Goal: Information Seeking & Learning: Learn about a topic

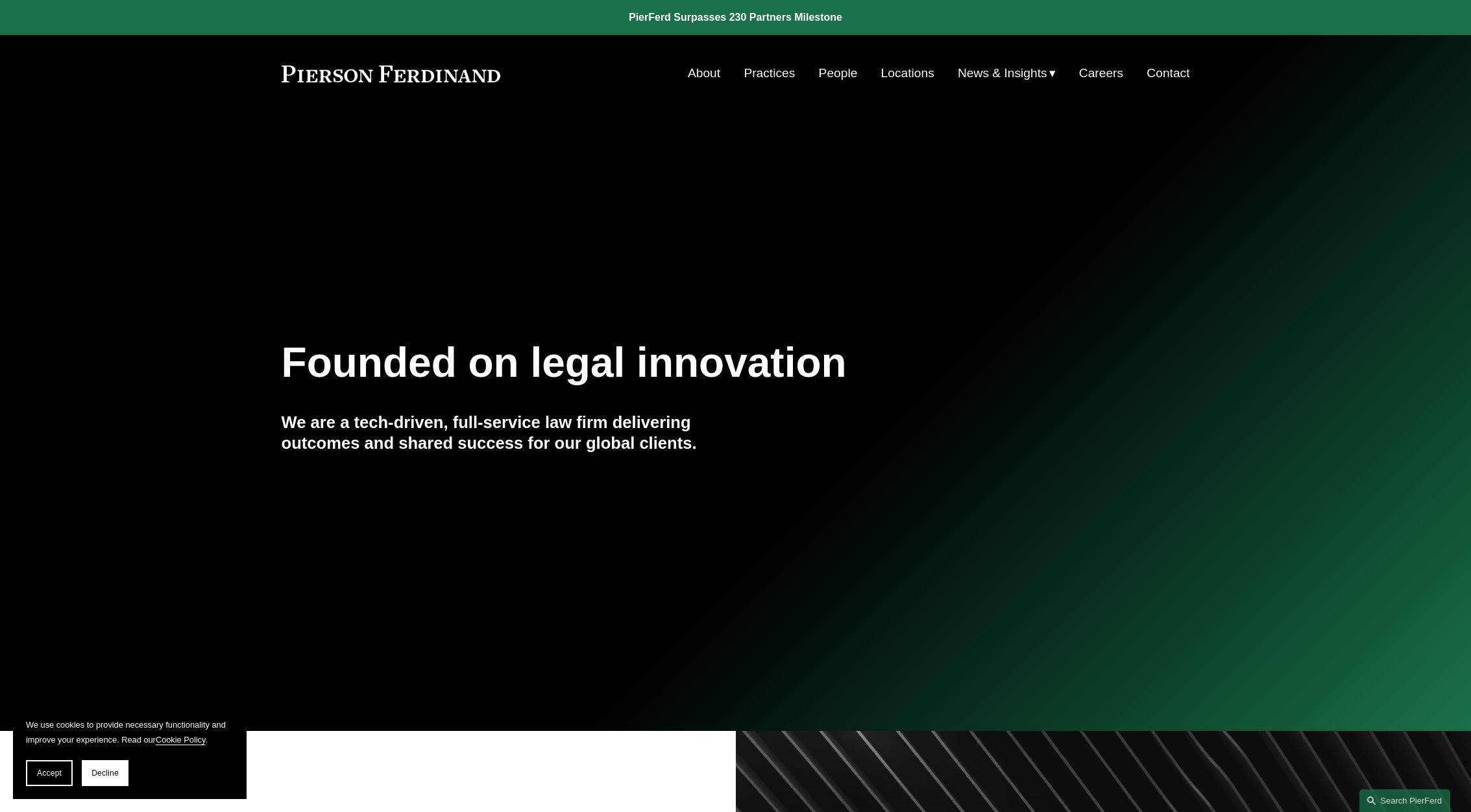
click at [843, 70] on link "People" at bounding box center [838, 74] width 39 height 25
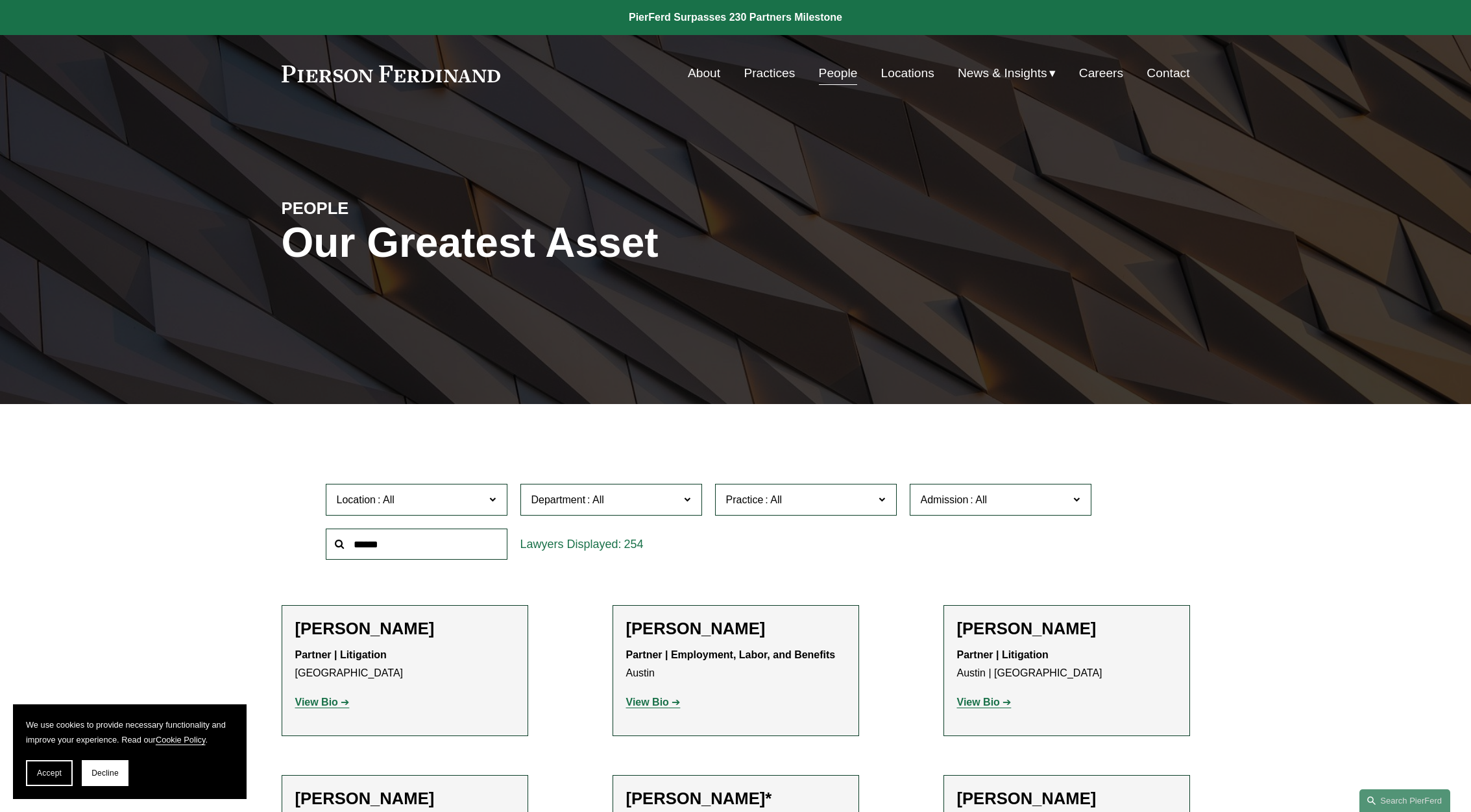
click at [402, 534] on input "text" at bounding box center [417, 545] width 181 height 32
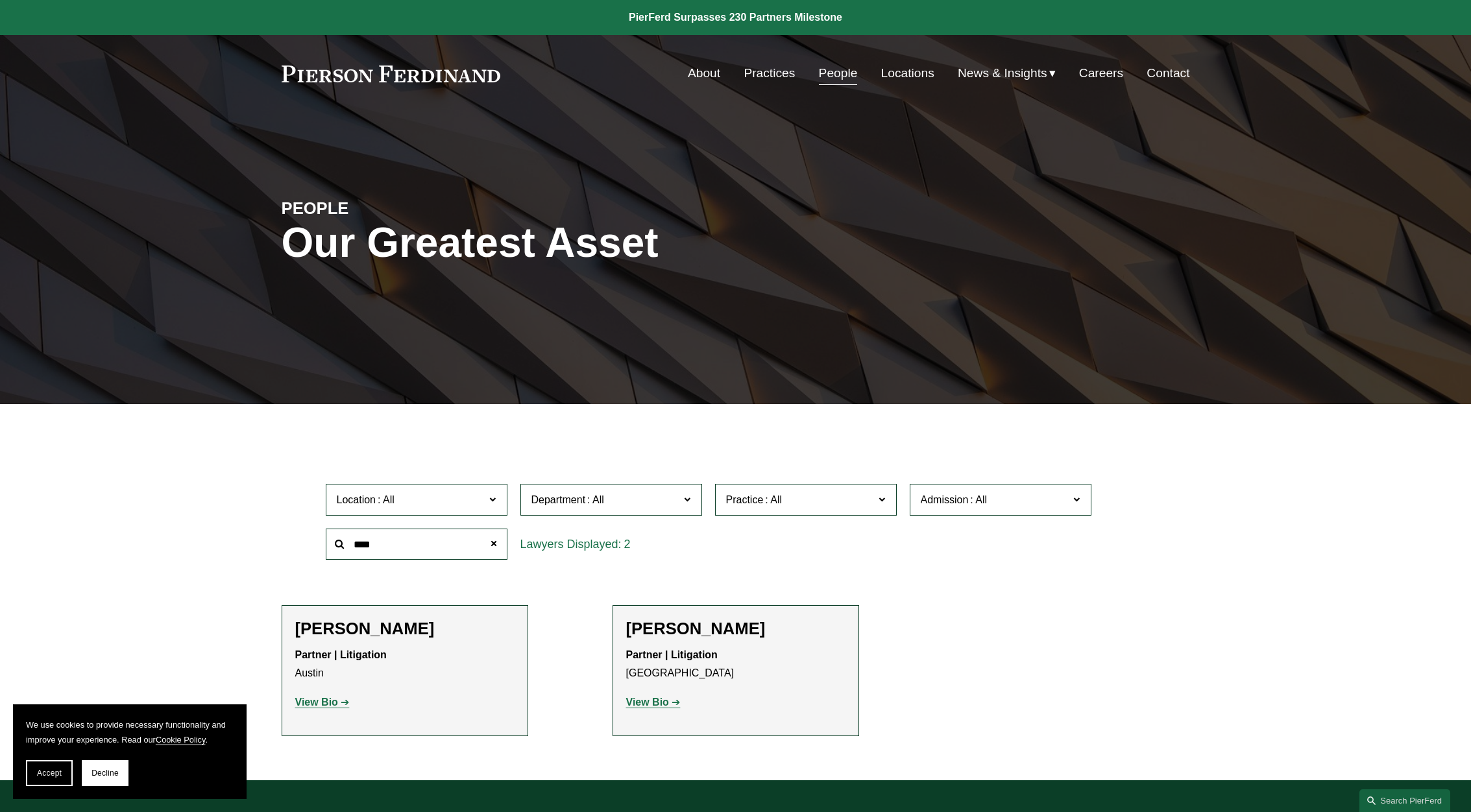
click at [357, 626] on h2 "[PERSON_NAME]" at bounding box center [405, 628] width 219 height 20
click at [332, 703] on strong "View Bio" at bounding box center [316, 702] width 43 height 11
click at [396, 542] on input "****" at bounding box center [417, 545] width 181 height 32
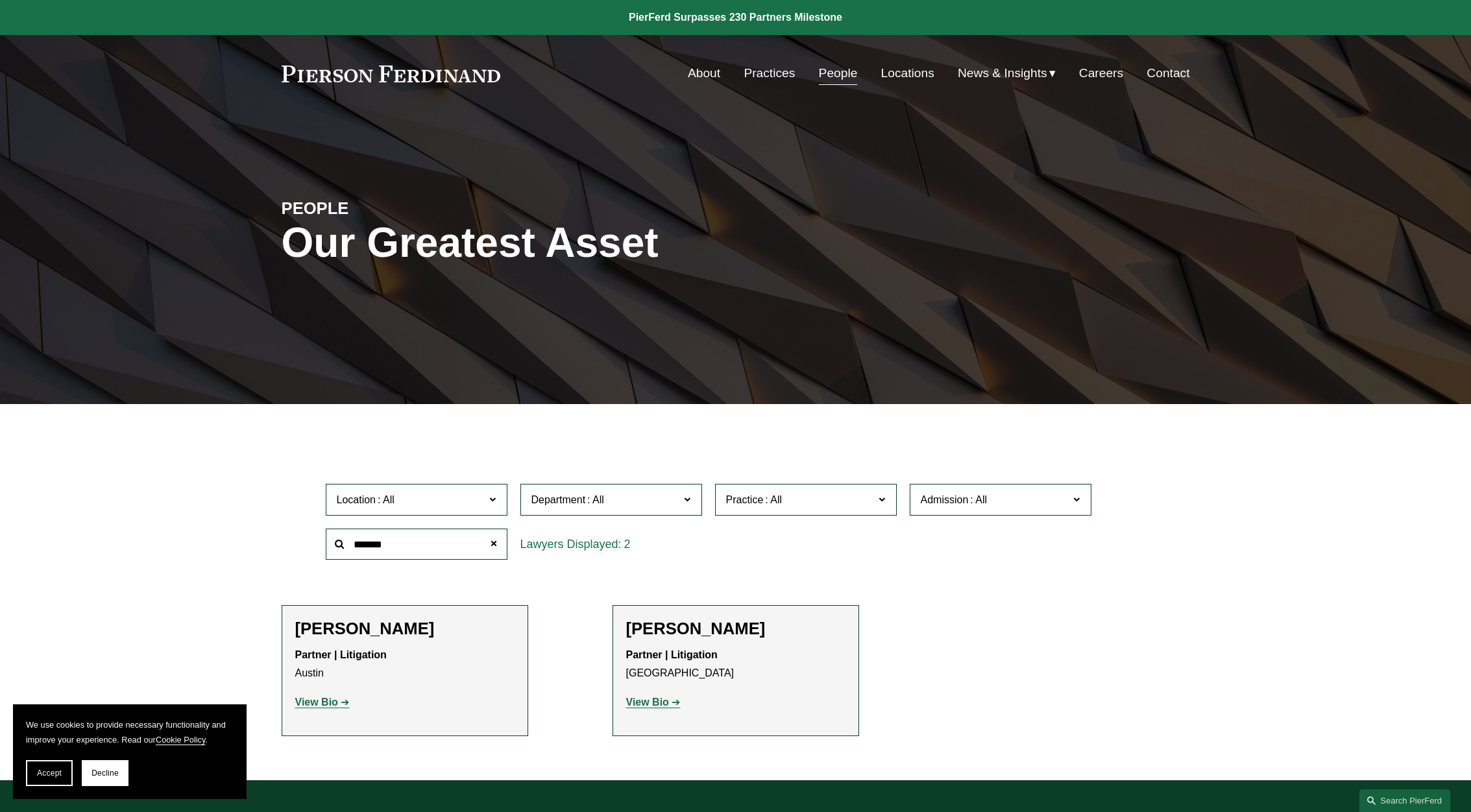
type input "*******"
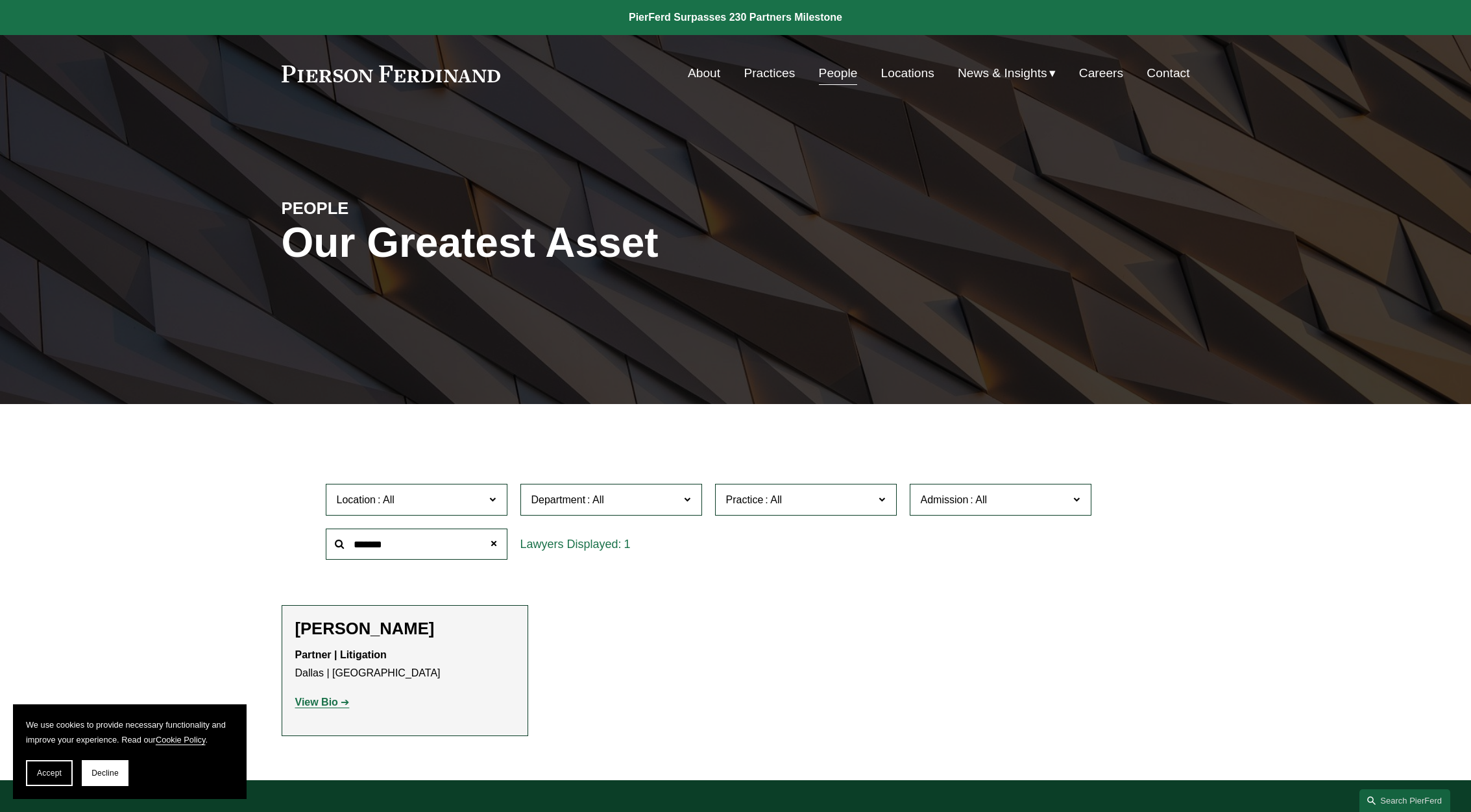
click at [310, 707] on strong "View Bio" at bounding box center [316, 702] width 43 height 11
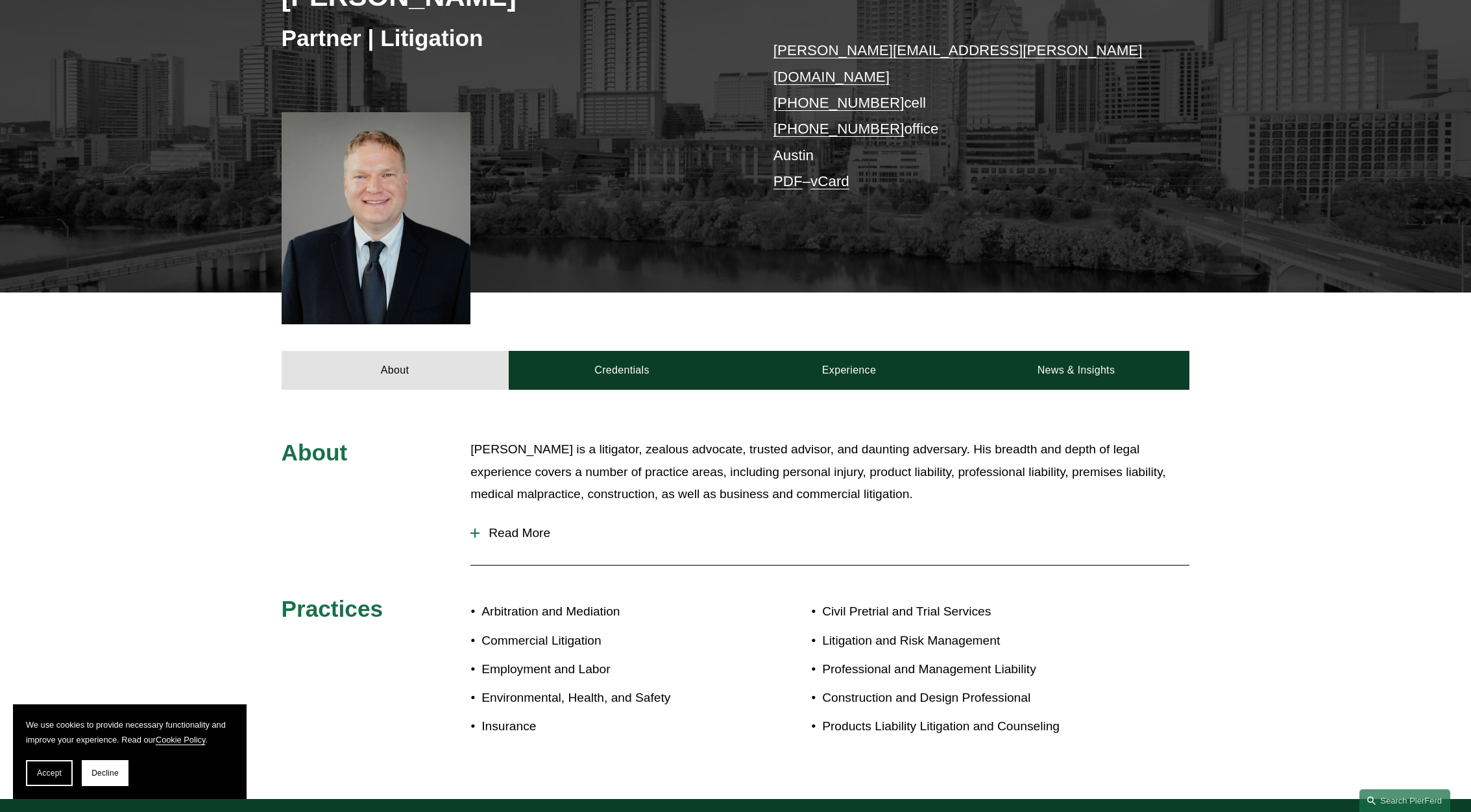
scroll to position [518, 0]
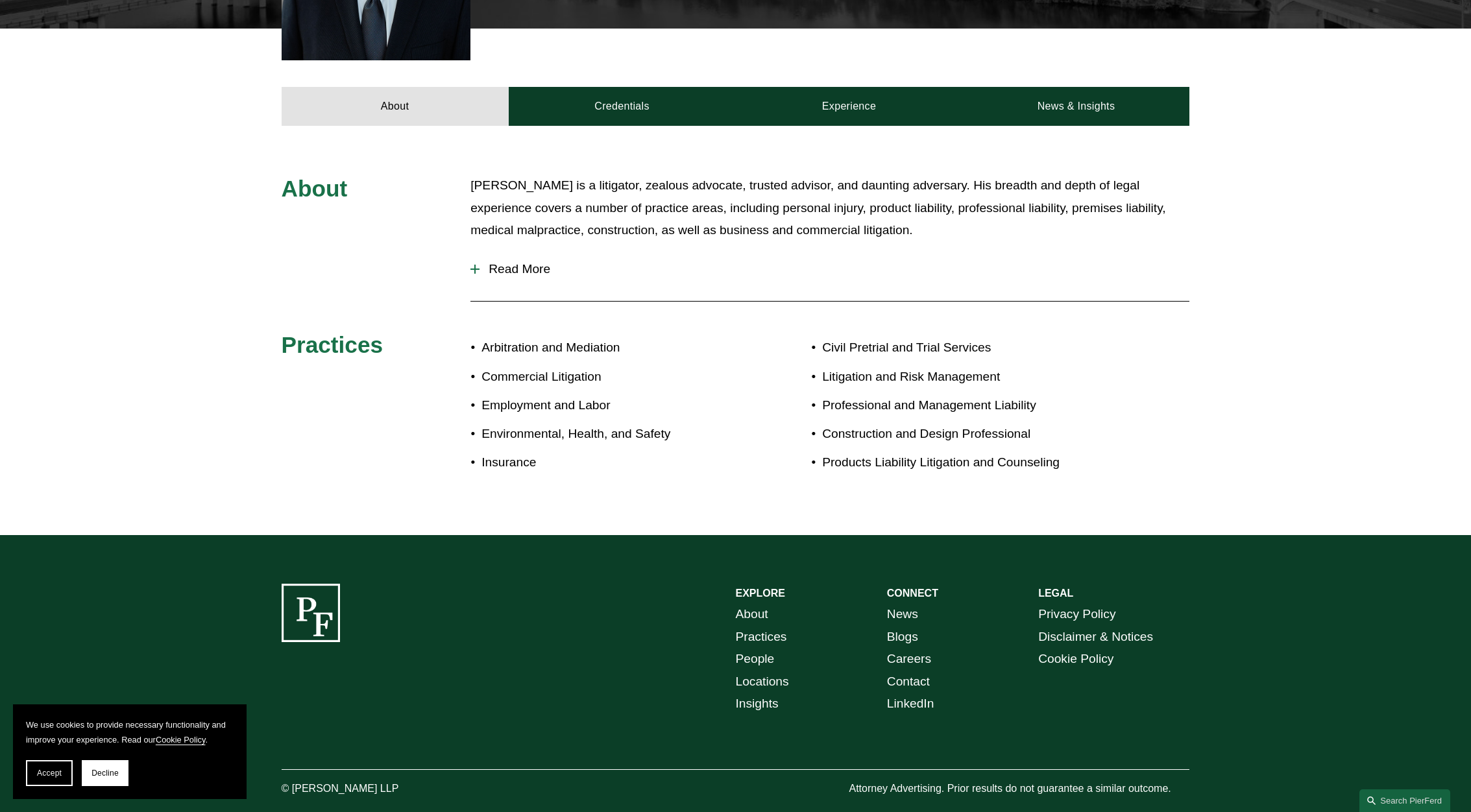
click at [523, 262] on span "Read More" at bounding box center [834, 268] width 710 height 14
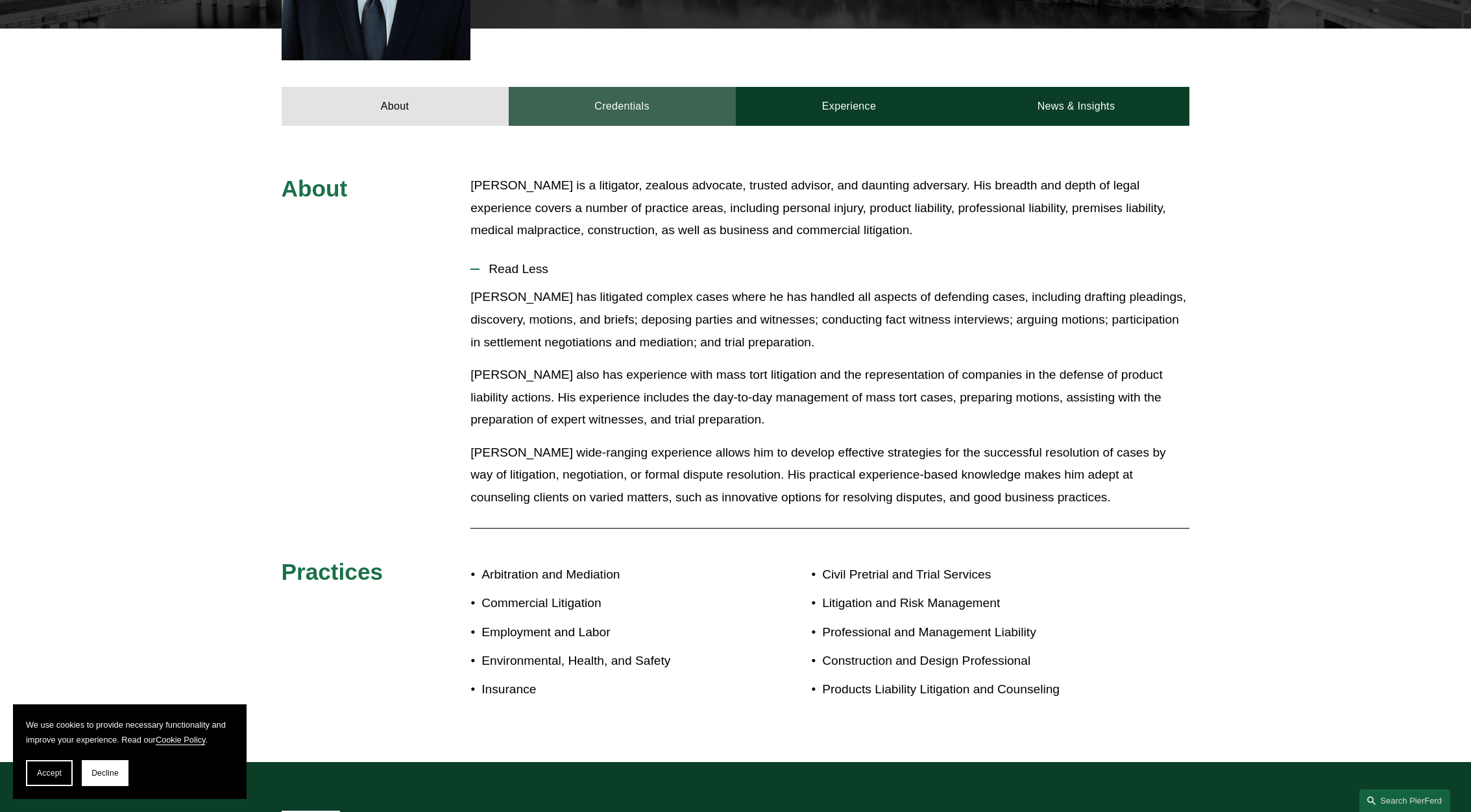
click at [595, 87] on link "Credentials" at bounding box center [622, 106] width 227 height 39
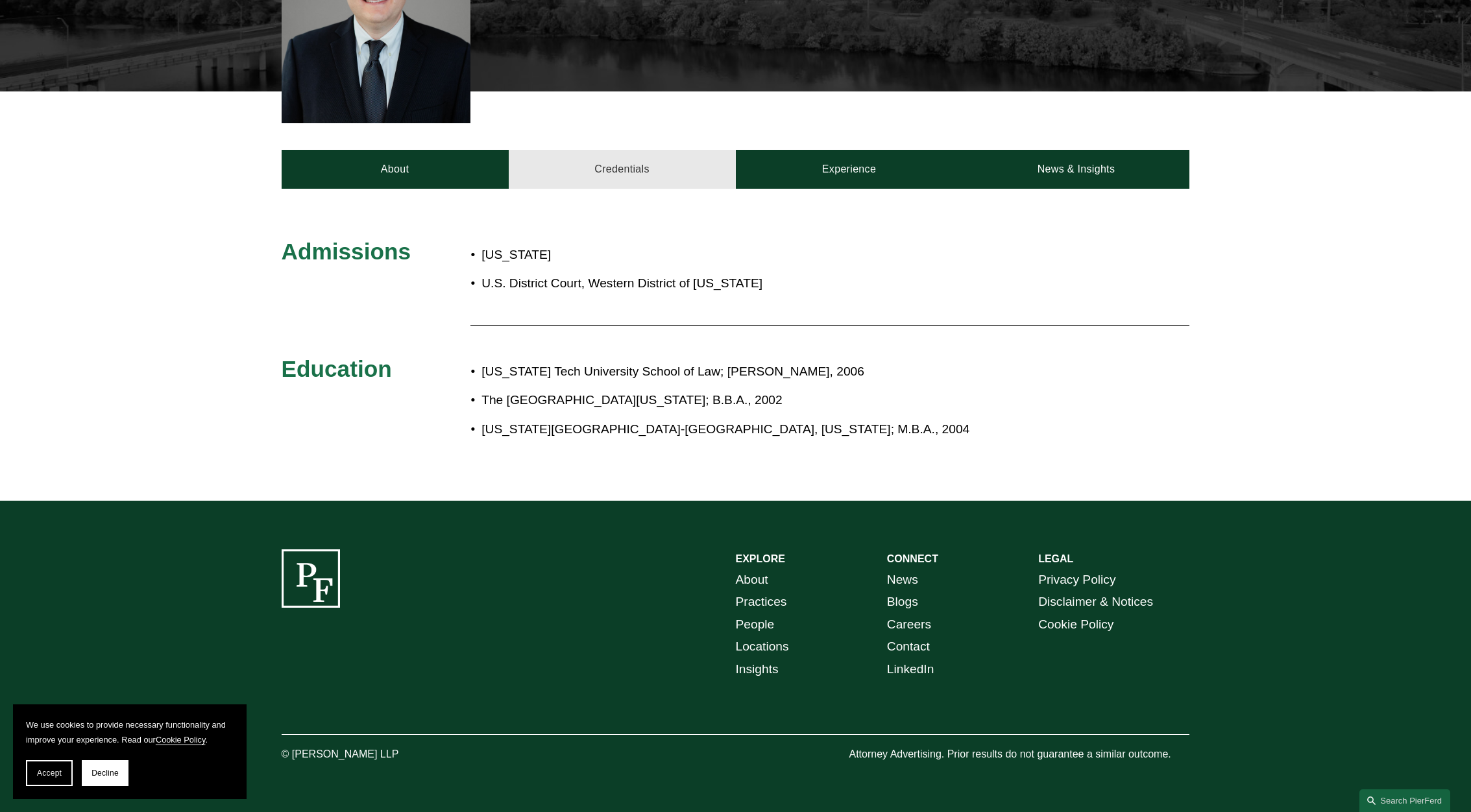
scroll to position [438, 0]
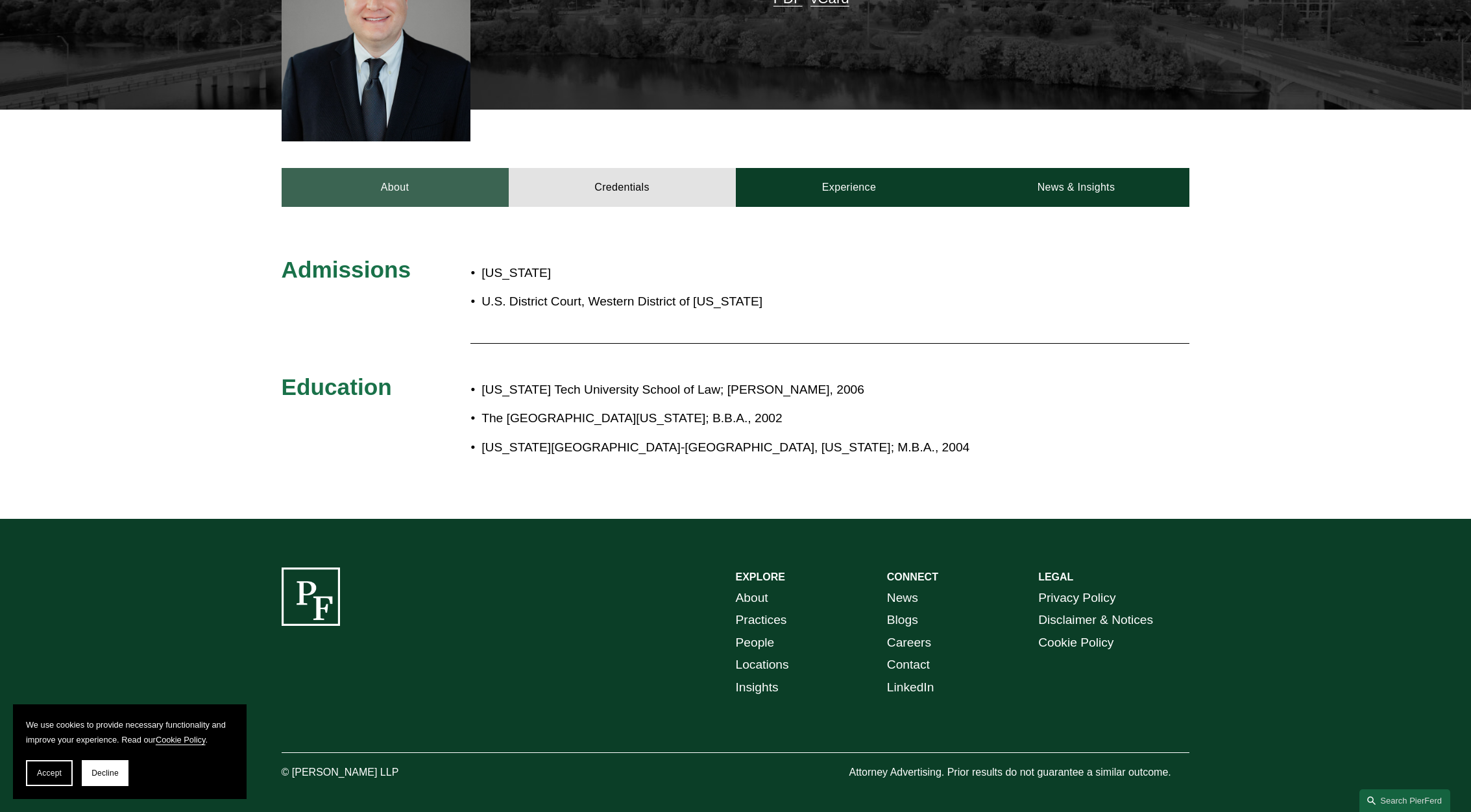
click at [418, 172] on link "About" at bounding box center [395, 187] width 227 height 39
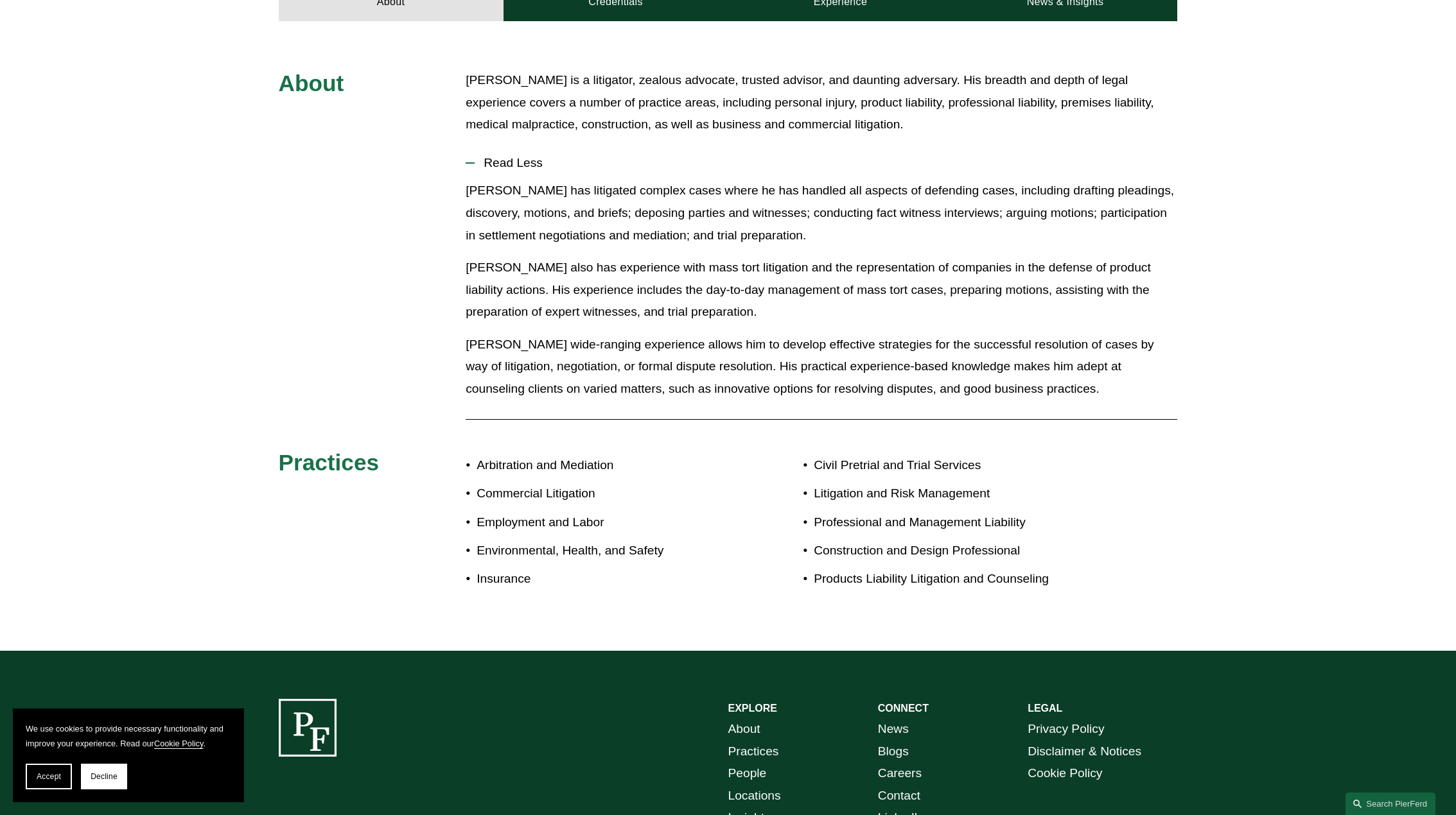
scroll to position [642, 0]
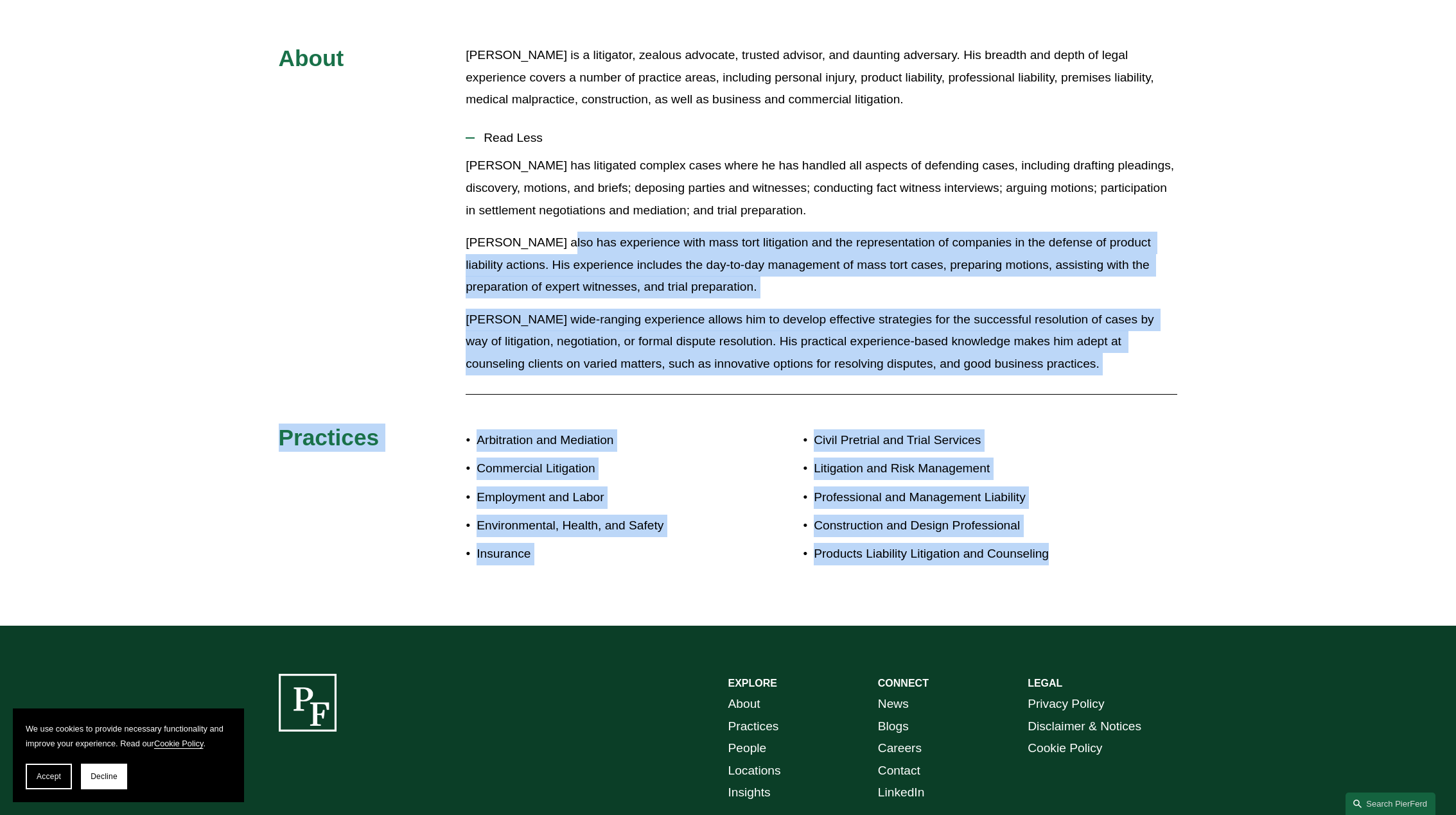
drag, startPoint x: 1218, startPoint y: 537, endPoint x: 551, endPoint y: 221, distance: 738.1
click at [551, 221] on div "About Bradley Bush is a litigator, zealous advocate, trusted advisor, and daunt…" at bounding box center [728, 310] width 1456 height 534
click at [557, 232] on p "Mr. Bush also has experience with mass tort litigation and the representation o…" at bounding box center [821, 265] width 712 height 66
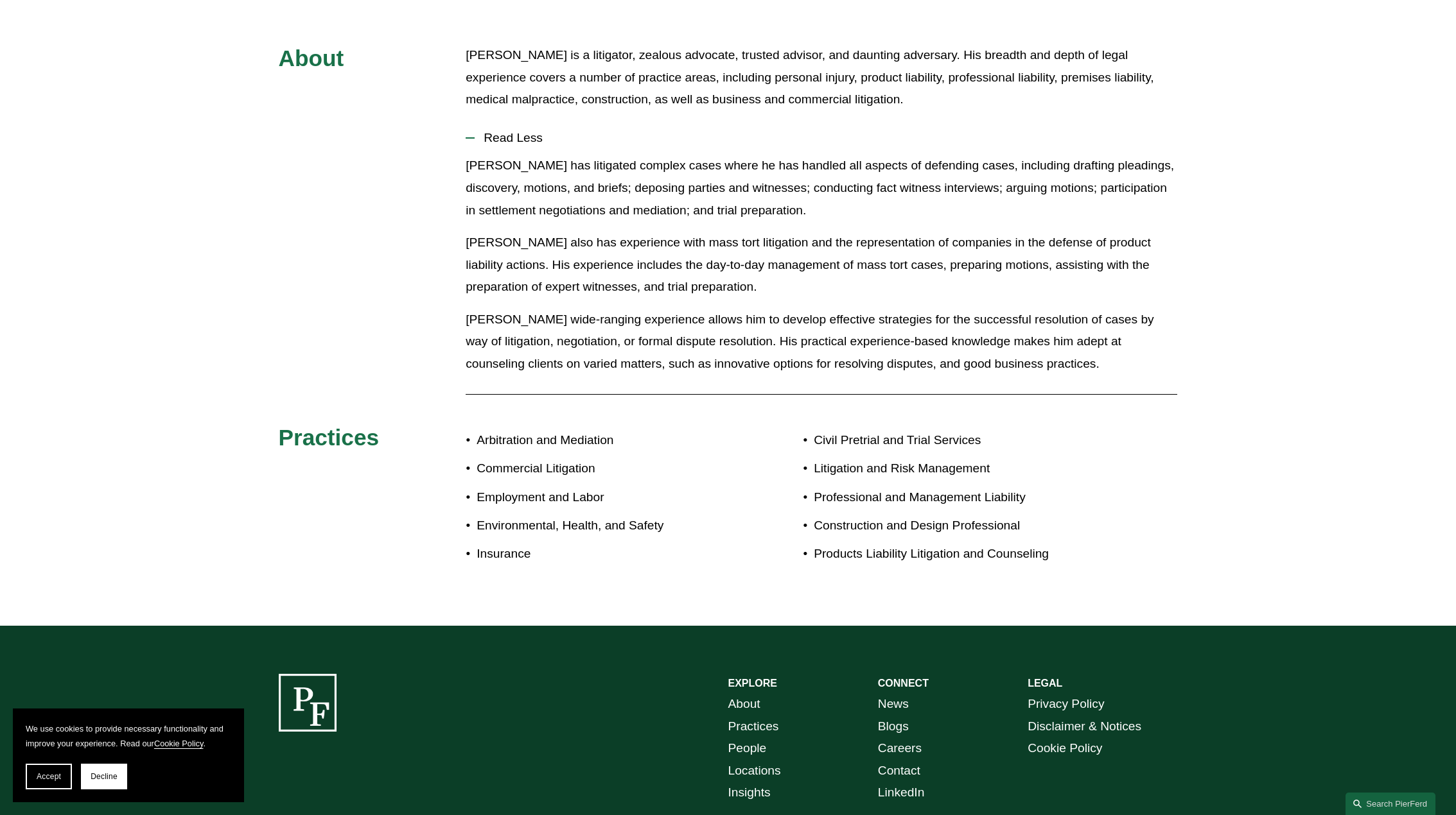
click at [1008, 200] on p "Mr. Bush has litigated complex cases where he has handled all aspects of defend…" at bounding box center [821, 188] width 712 height 66
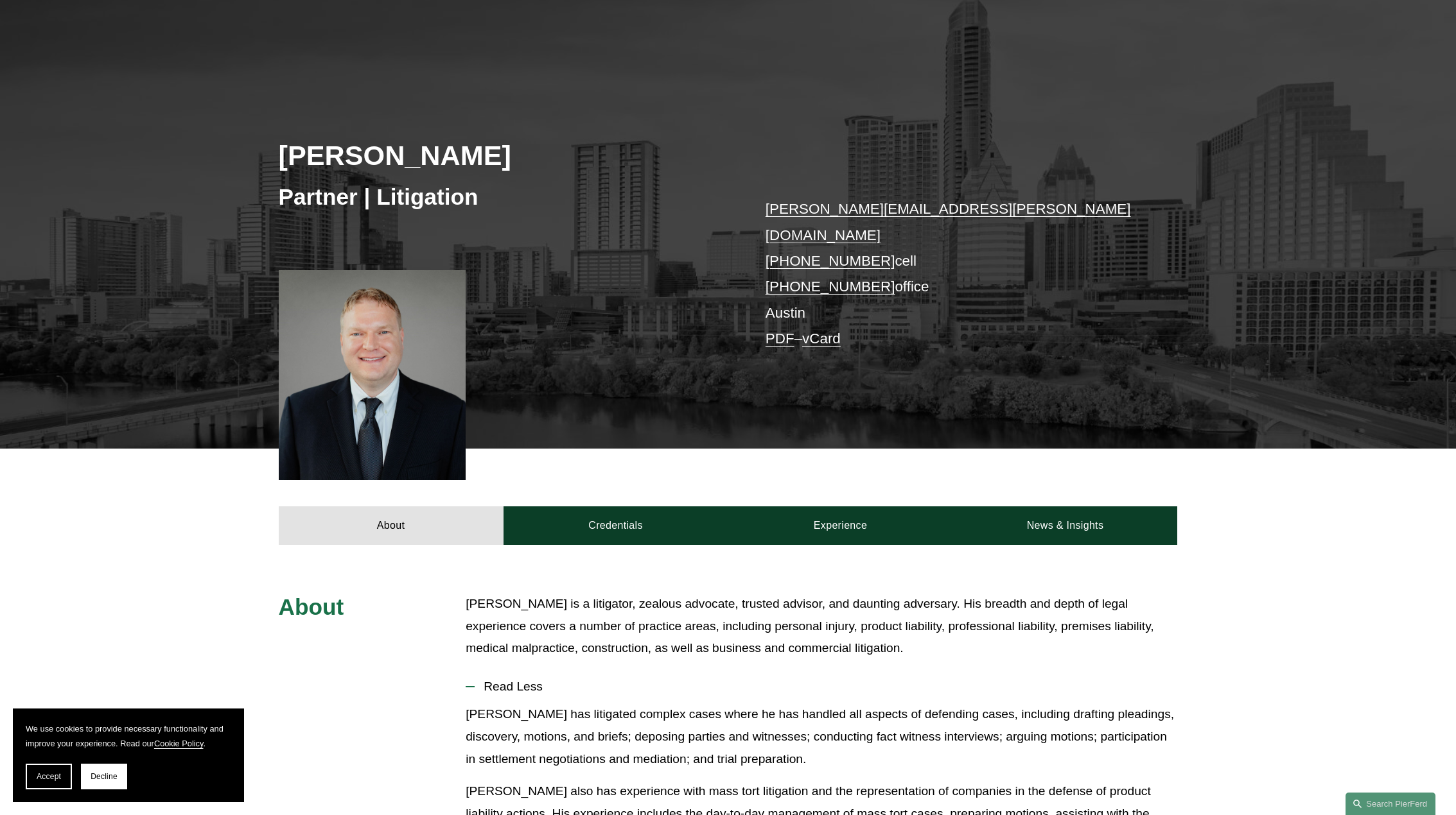
scroll to position [0, 0]
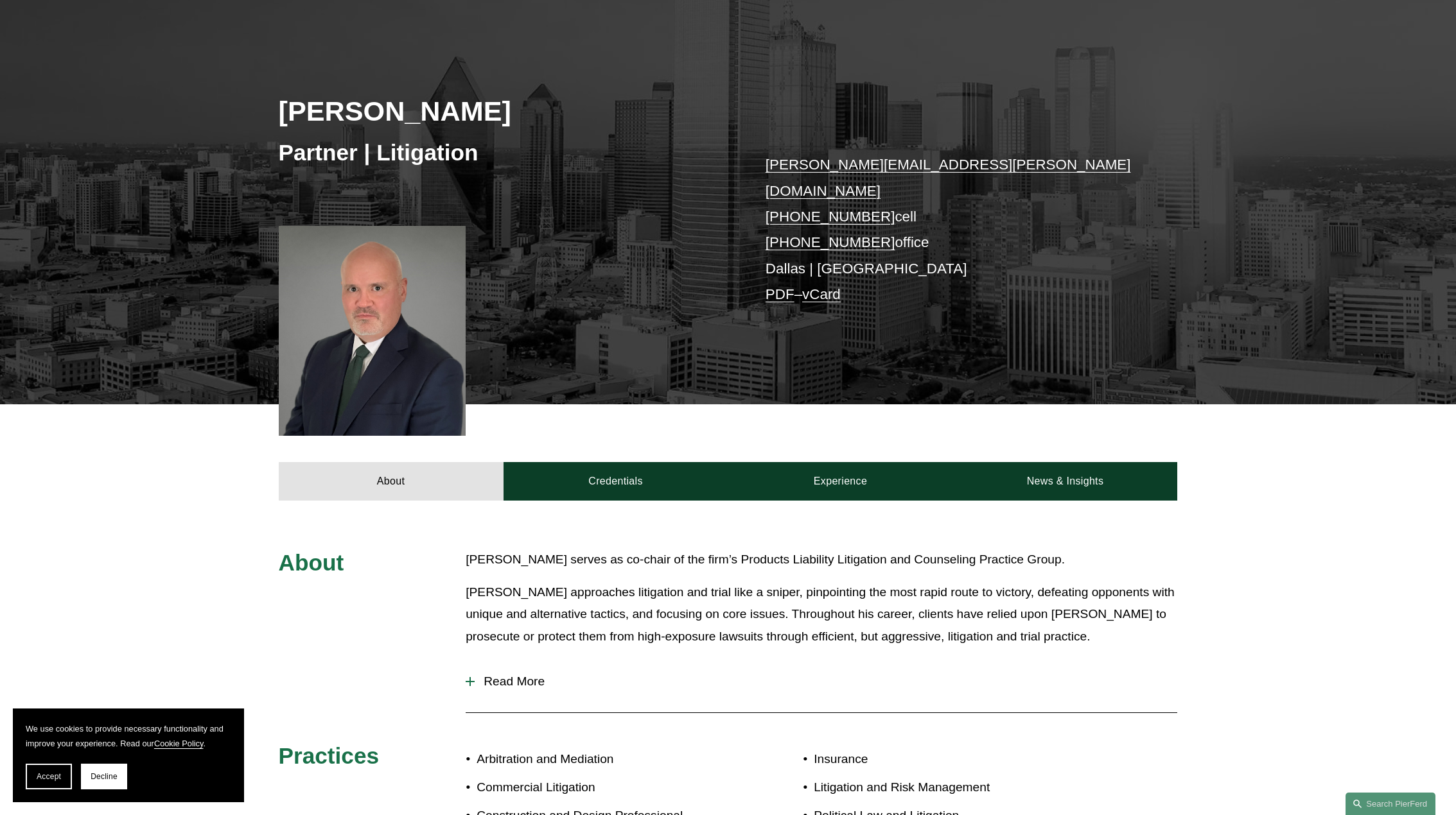
scroll to position [450, 0]
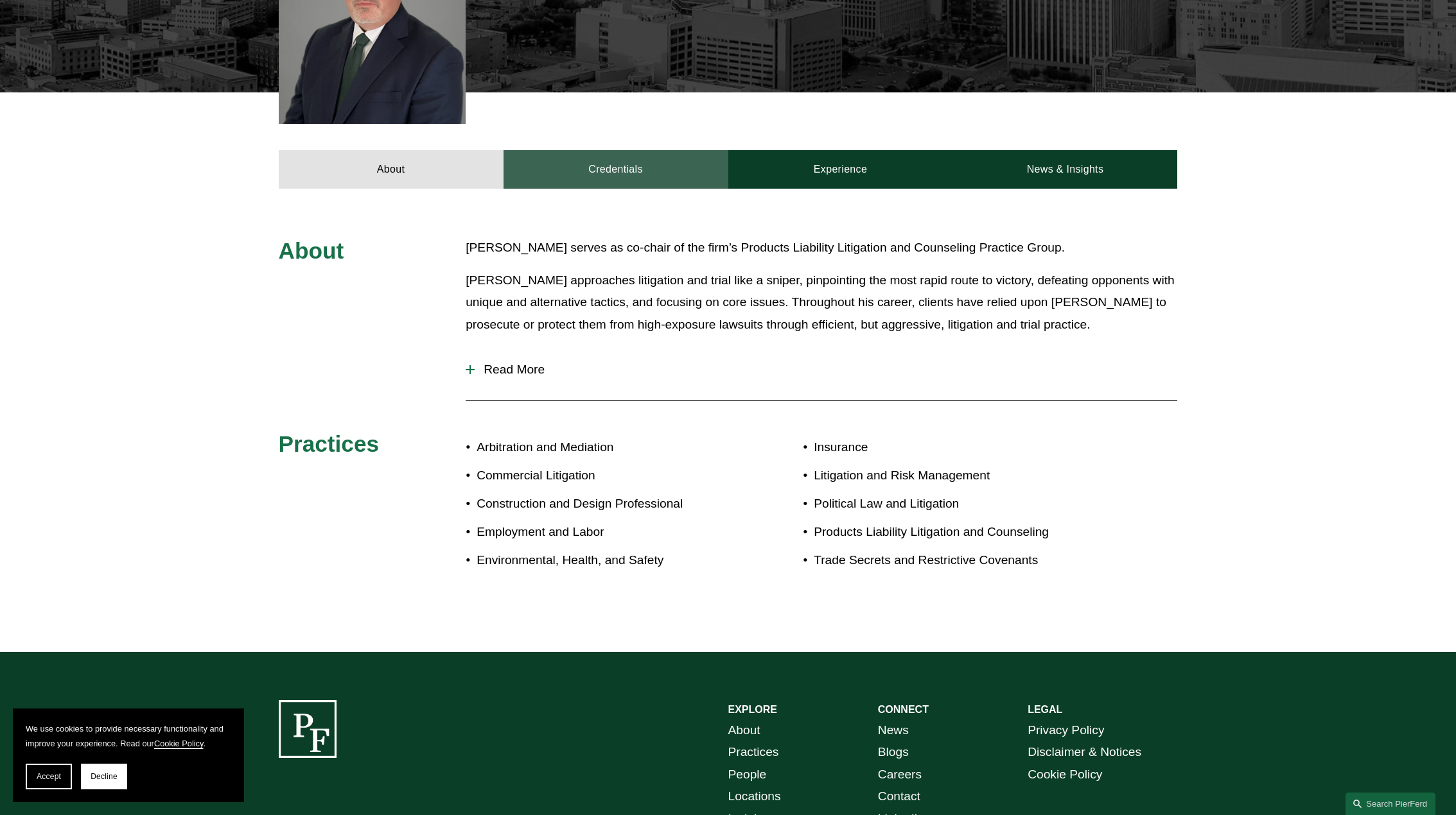
click at [609, 150] on link "Credentials" at bounding box center [615, 169] width 224 height 38
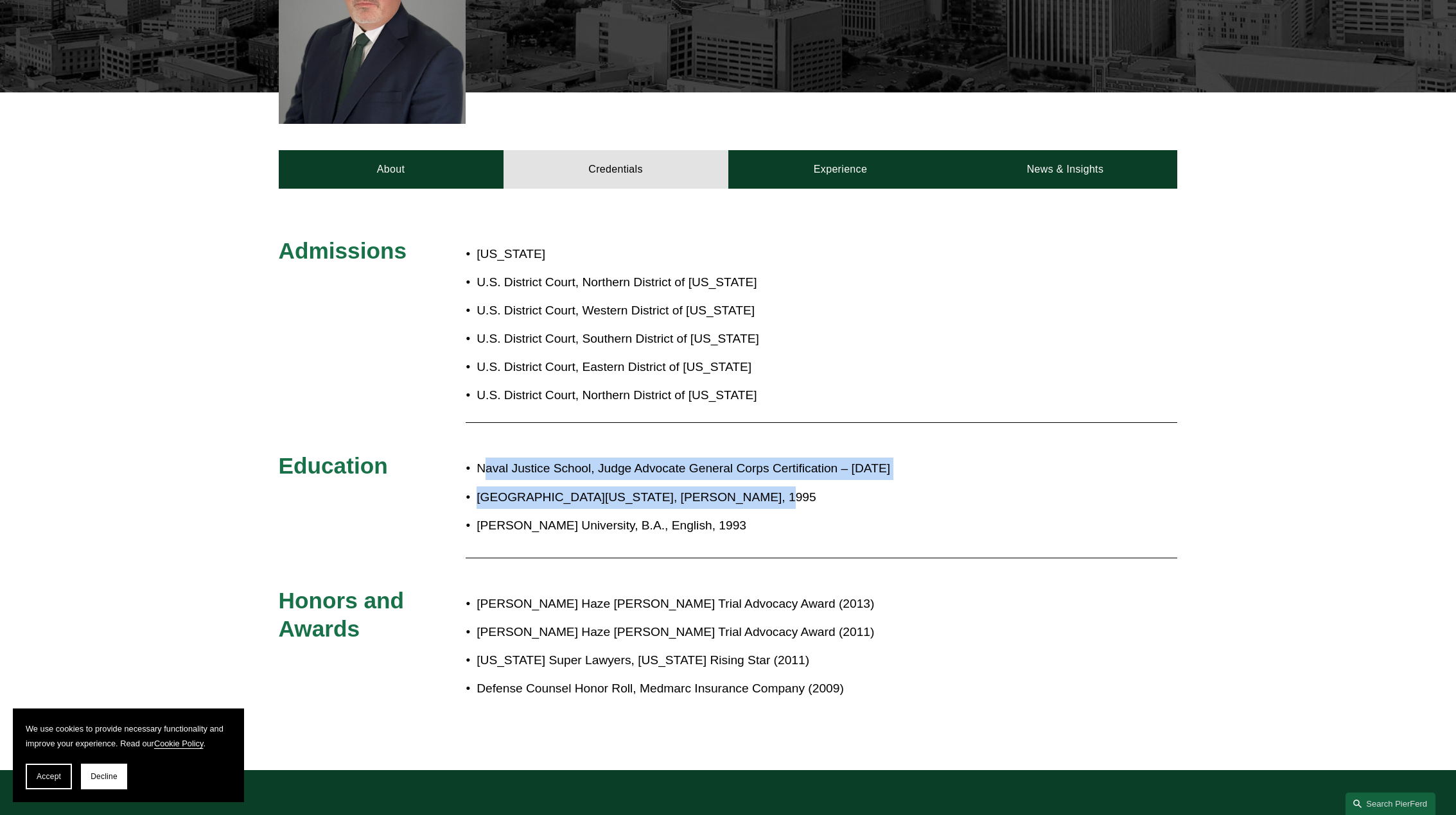
drag, startPoint x: 483, startPoint y: 448, endPoint x: 884, endPoint y: 464, distance: 401.3
click at [884, 464] on ul "Naval Justice School, Judge Advocate General Corps Certification – October 1996…" at bounding box center [765, 497] width 599 height 79
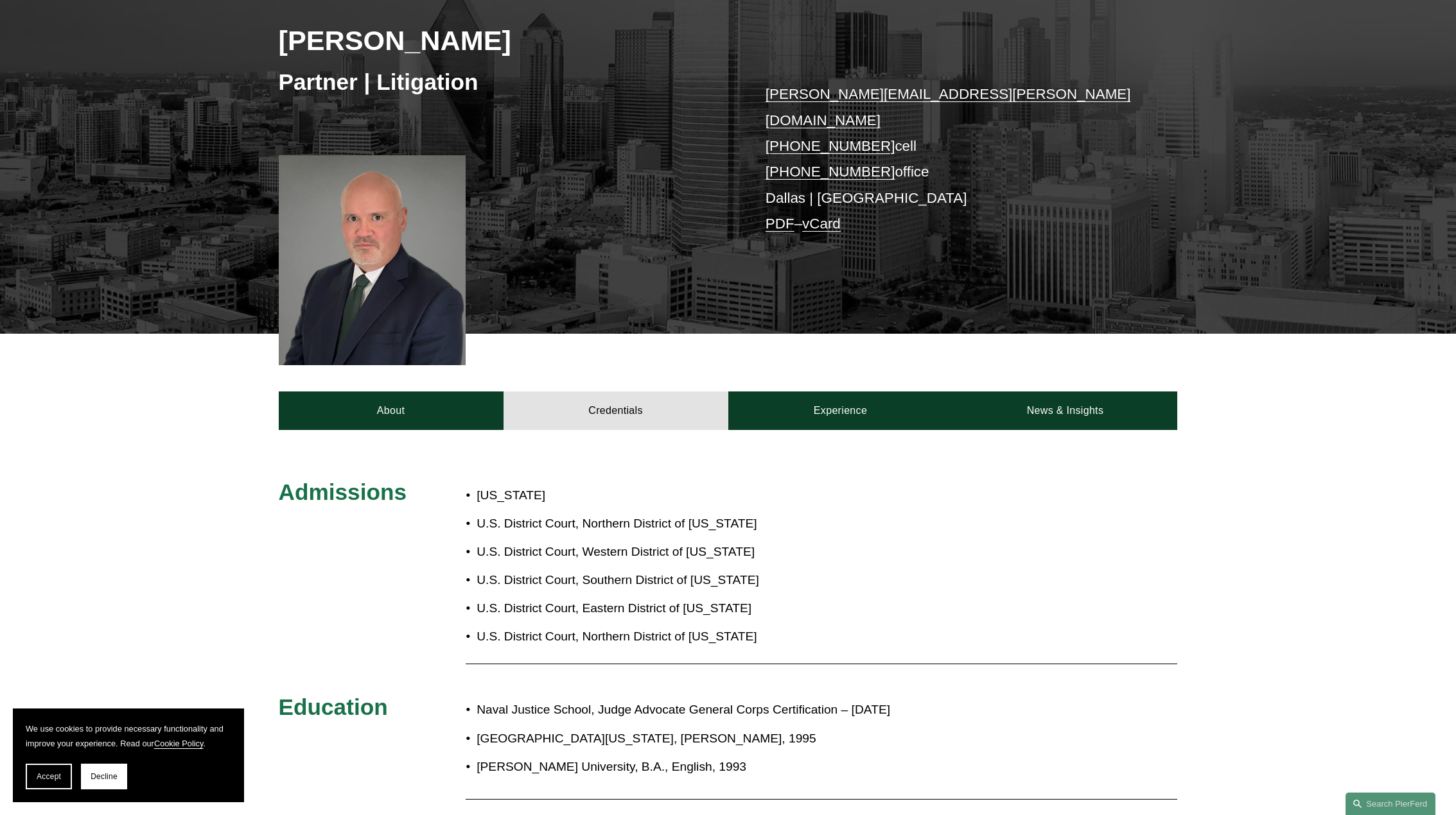
scroll to position [0, 0]
